Goal: Task Accomplishment & Management: Manage account settings

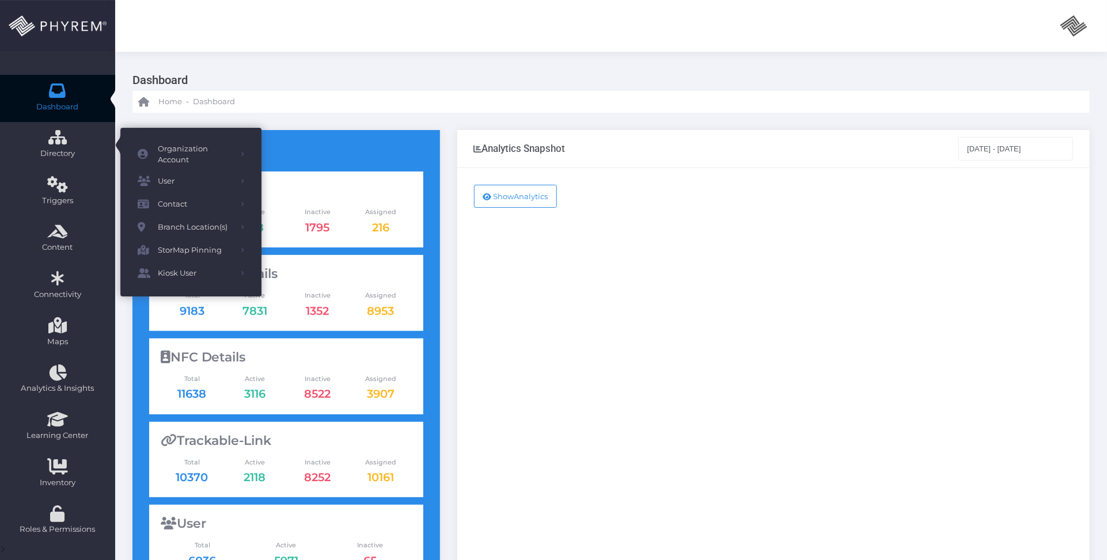
click at [59, 90] on icon at bounding box center [58, 90] width 20 height 0
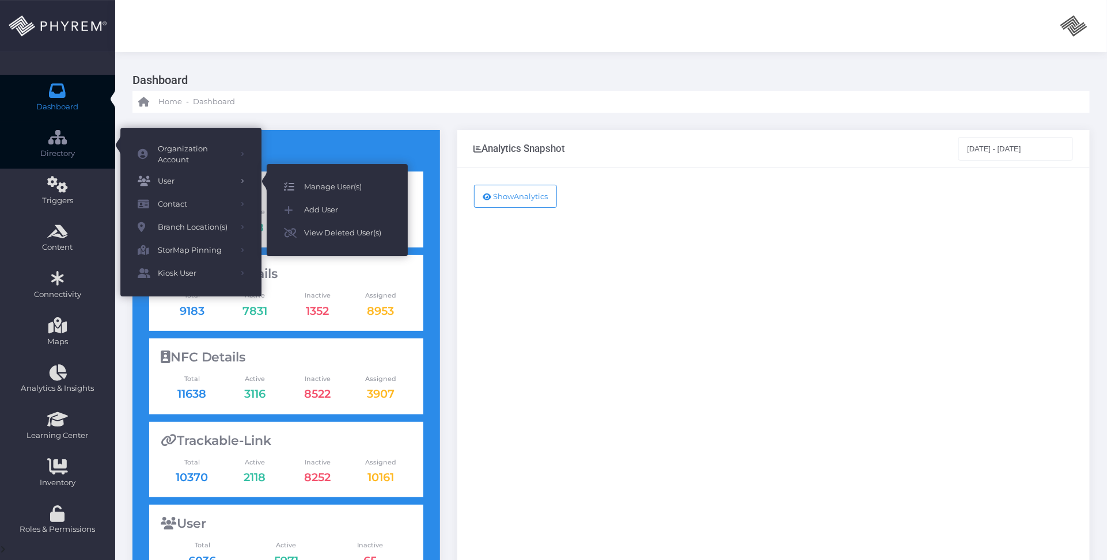
click at [327, 182] on span "Manage User(s)" at bounding box center [347, 187] width 86 height 15
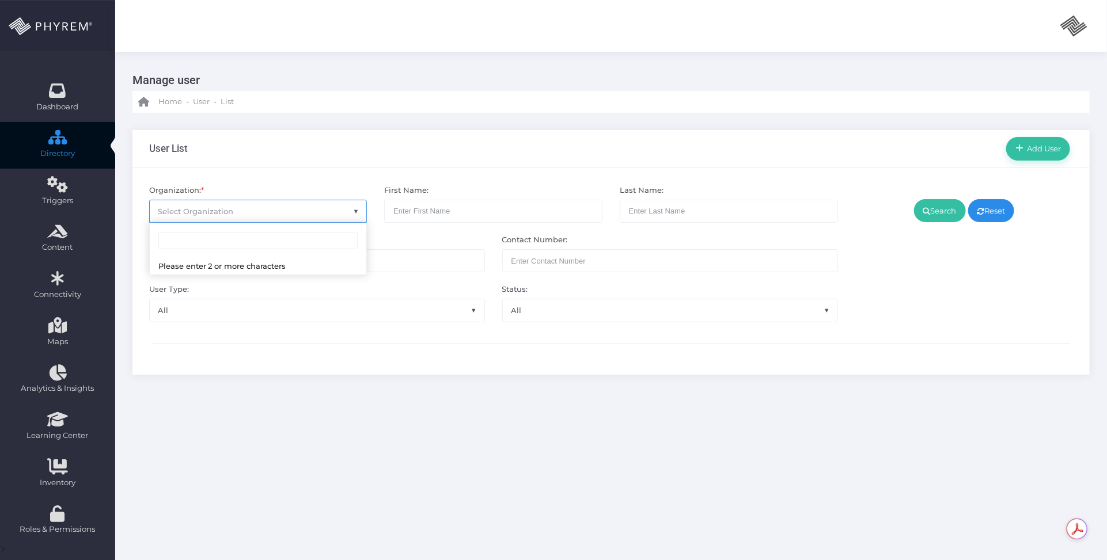
click at [233, 211] on span "Select Organization" at bounding box center [258, 211] width 217 height 22
type input "pin"
click at [268, 288] on div "User Type: All Admin Customer User Wallet-App All" at bounding box center [317, 303] width 353 height 38
click at [292, 216] on span "Select Organization" at bounding box center [258, 211] width 217 height 22
type input "pinna"
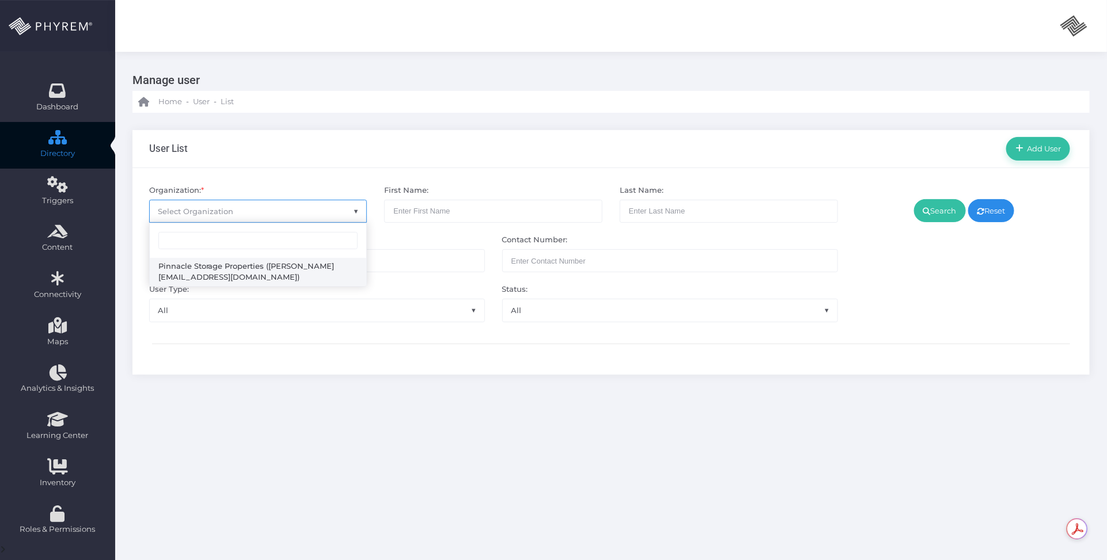
select select "4799"
click at [939, 211] on link "Search" at bounding box center [940, 210] width 52 height 23
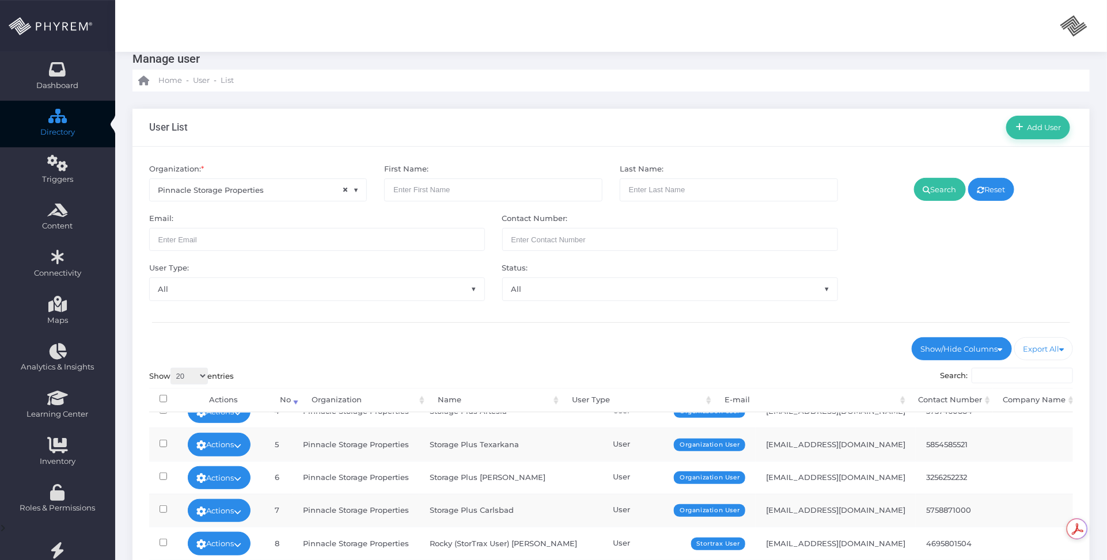
scroll to position [278, 0]
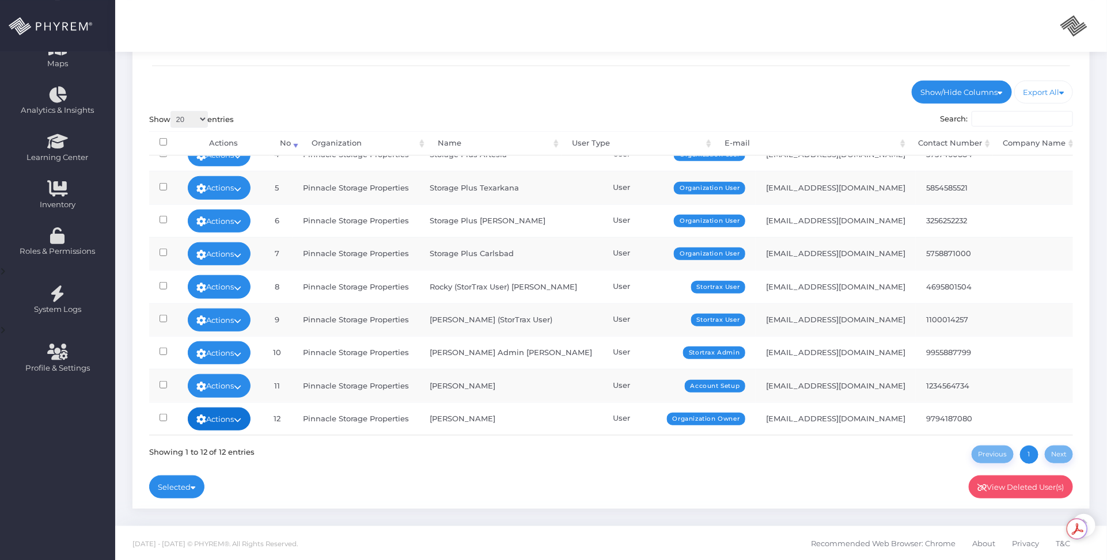
click at [248, 408] on link "Actions" at bounding box center [219, 419] width 63 height 23
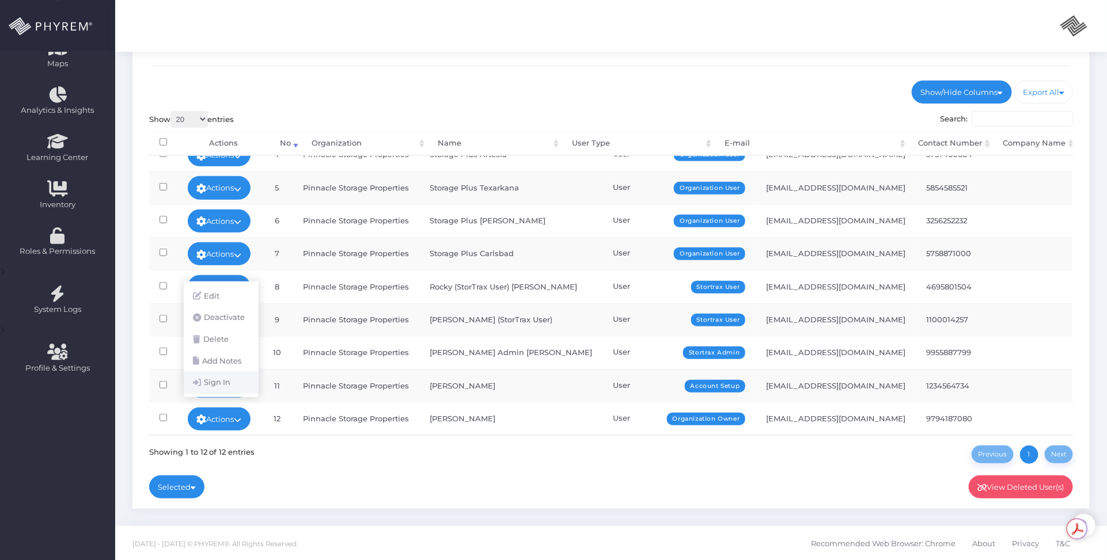
click at [229, 381] on link "Sign In" at bounding box center [221, 383] width 75 height 22
